Goal: Complete application form

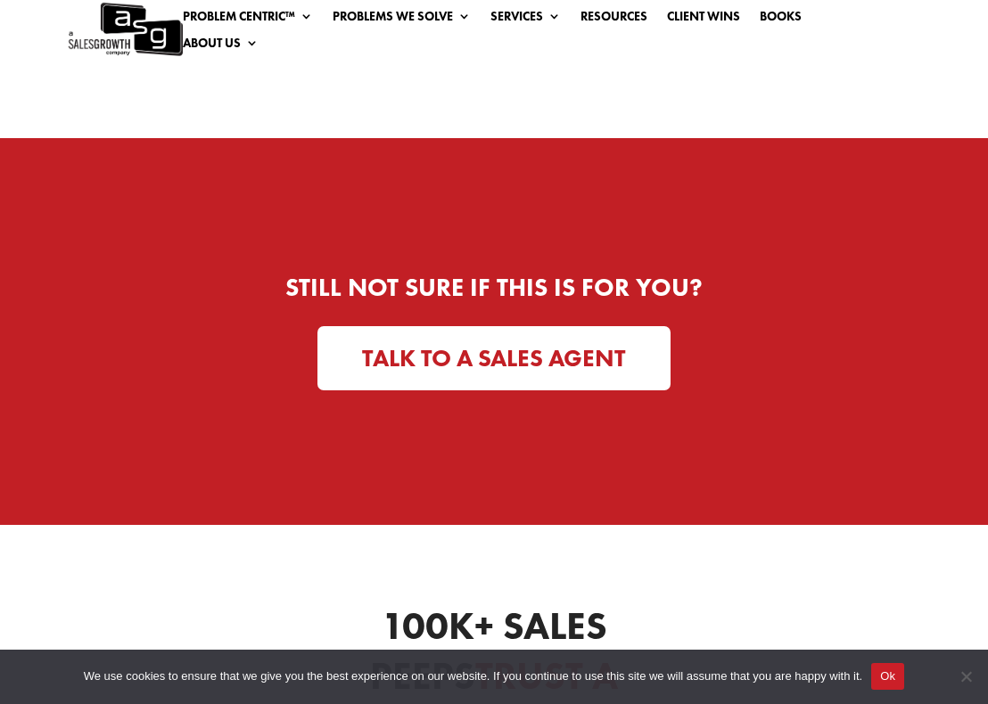
scroll to position [4538, 0]
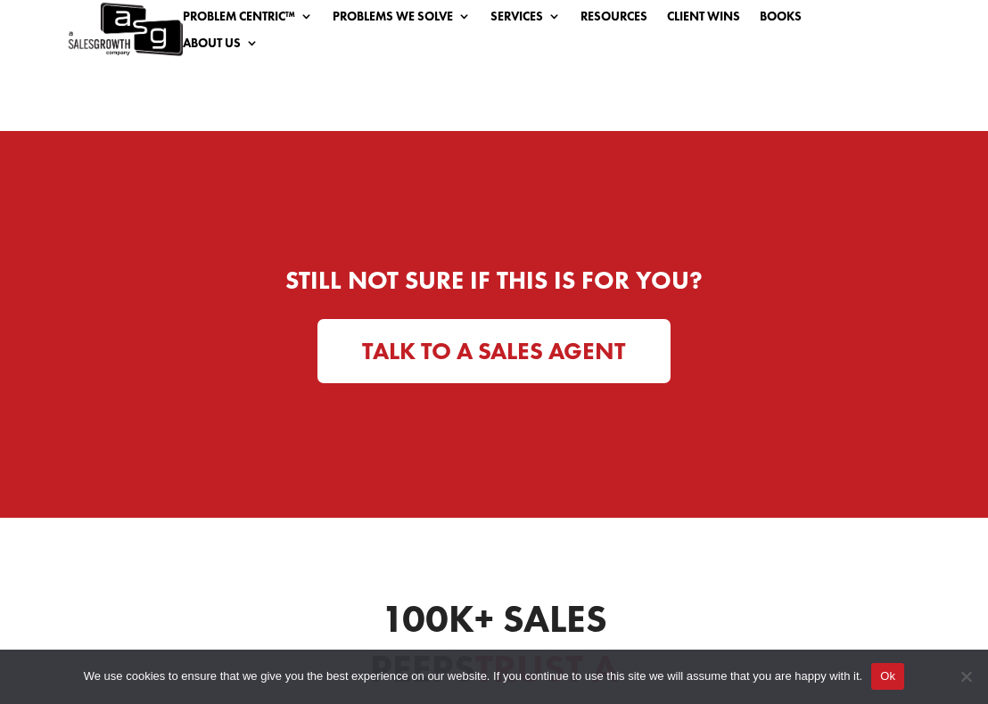
click at [564, 319] on link "TALK TO A SALES AGENT" at bounding box center [493, 351] width 353 height 65
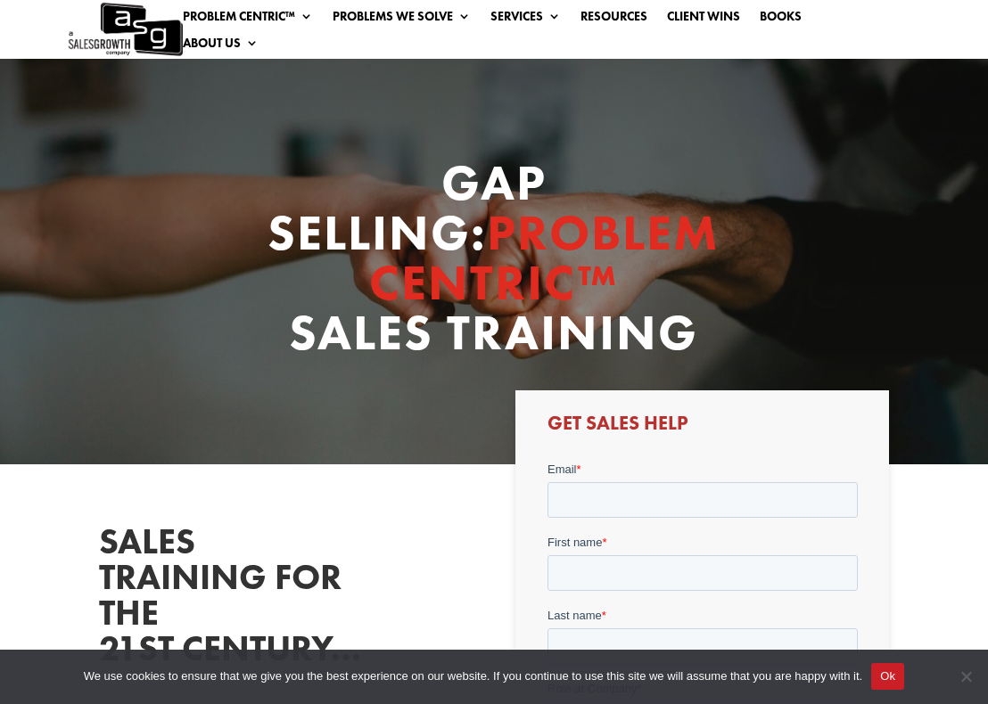
click at [619, 479] on div "Email *" at bounding box center [702, 488] width 310 height 57
click at [618, 489] on input "Email *" at bounding box center [702, 500] width 310 height 36
type input "yael@decodeinsights.com"
type input "Yael"
type input "Morris"
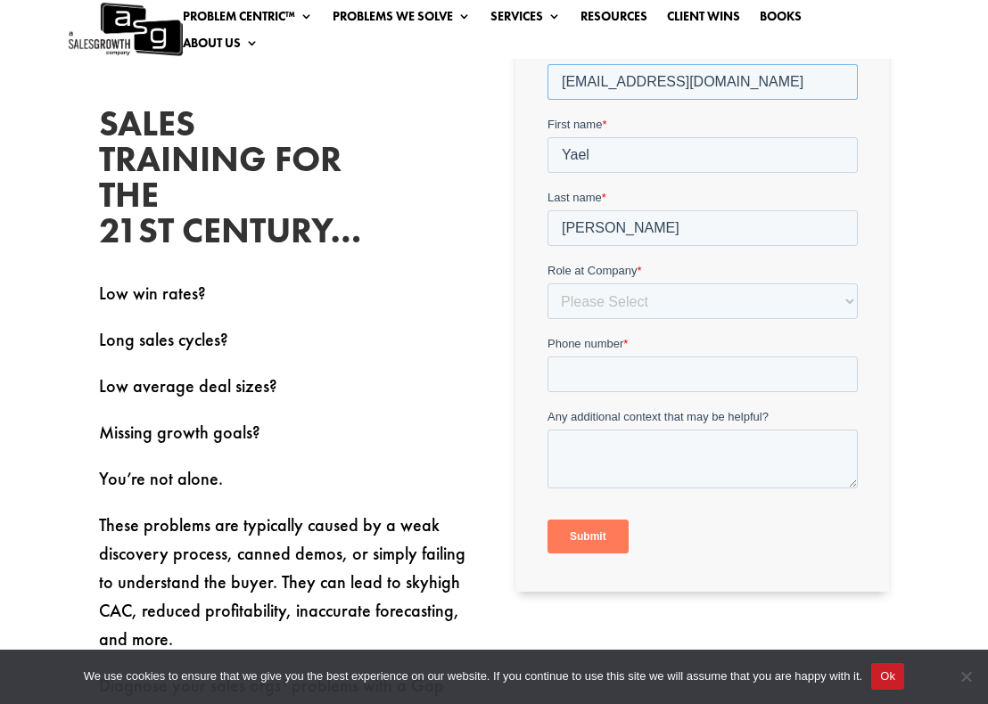
scroll to position [522, 0]
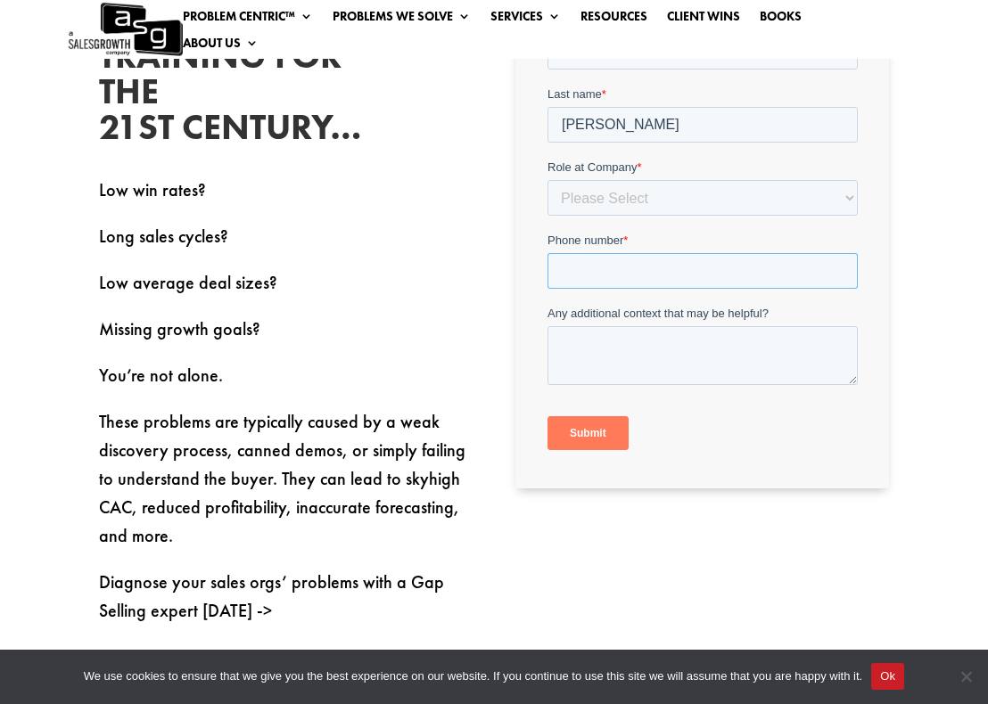
click at [630, 270] on input "Phone number *" at bounding box center [702, 271] width 310 height 36
type input "6474634044"
click at [647, 212] on select "Please Select C-Level (CRO, CSO, etc) Senior Leadership (VP of Sales, VP of Ena…" at bounding box center [702, 198] width 310 height 36
select select "C-Level (CRO, CSO, etc)"
click at [547, 216] on select "Please Select C-Level (CRO, CSO, etc) Senior Leadership (VP of Sales, VP of Ena…" at bounding box center [702, 198] width 310 height 36
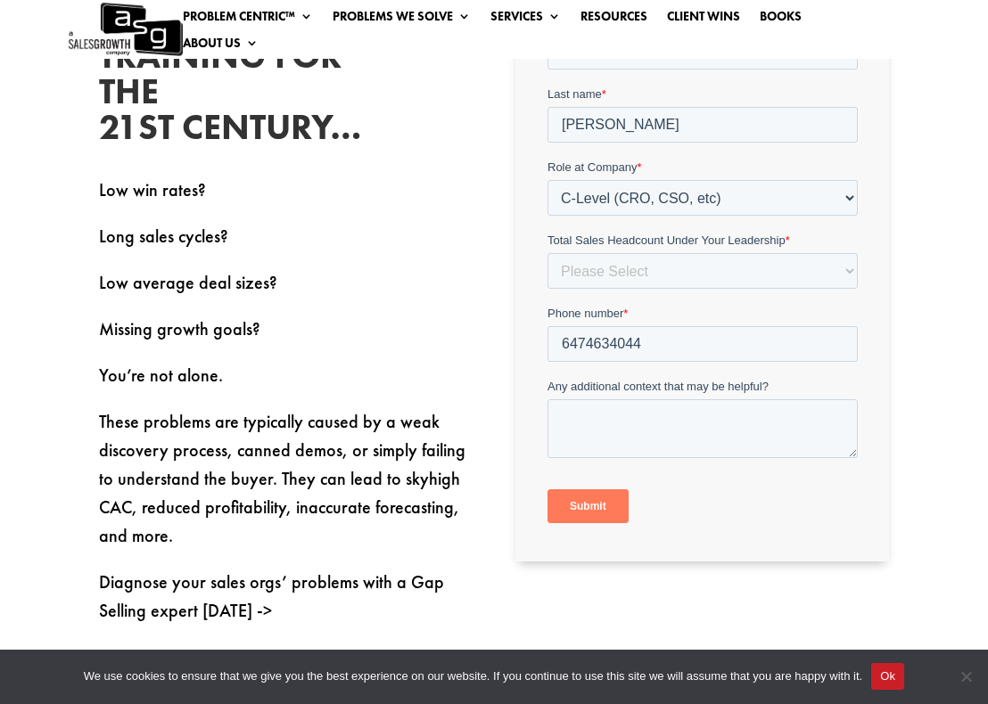
click at [601, 505] on input "Submit" at bounding box center [587, 507] width 81 height 34
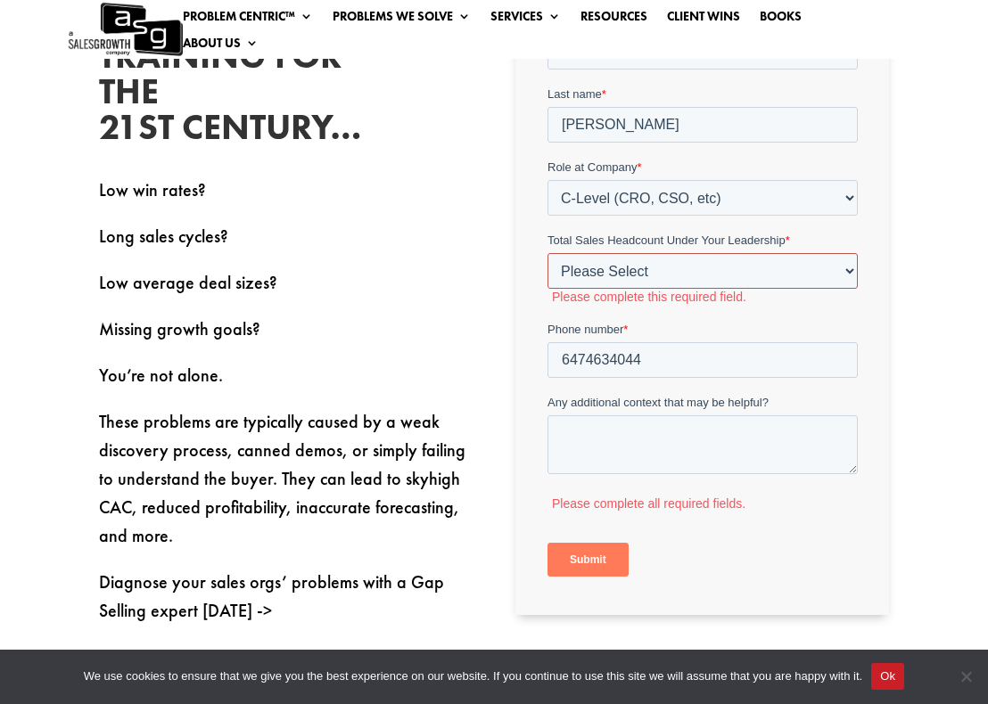
click at [658, 264] on select "Please Select Just Me 1-9 10-19 20-49 50-99 100+" at bounding box center [702, 271] width 310 height 36
click at [547, 289] on select "Please Select Just Me 1-9 10-19 20-49 50-99 100+" at bounding box center [702, 271] width 310 height 36
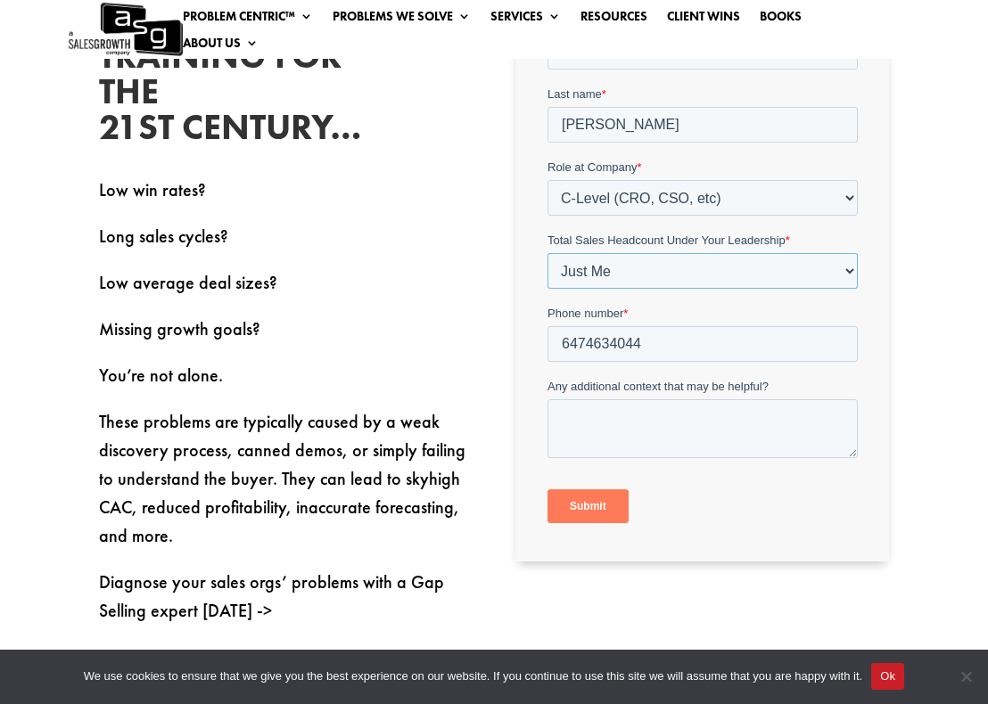
click at [628, 276] on select "Please Select Just Me 1-9 10-19 20-49 50-99 100+" at bounding box center [702, 271] width 310 height 36
select select "1-9"
click at [547, 289] on select "Please Select Just Me 1-9 10-19 20-49 50-99 100+" at bounding box center [702, 271] width 310 height 36
click at [582, 500] on input "Submit" at bounding box center [587, 507] width 81 height 34
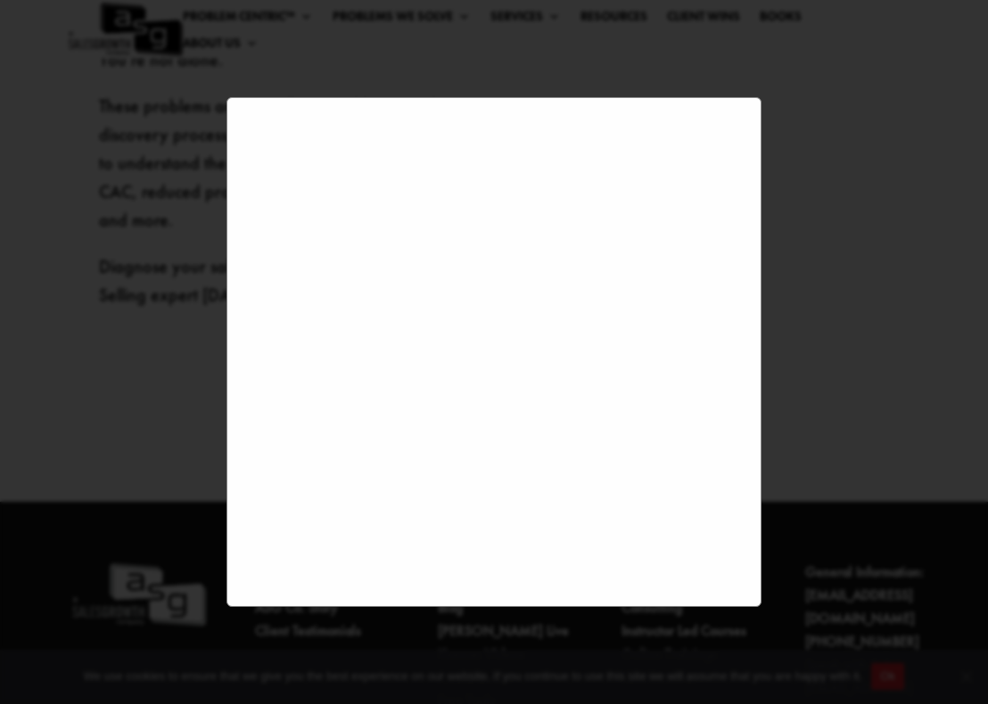
scroll to position [838, 0]
